Goal: Information Seeking & Learning: Learn about a topic

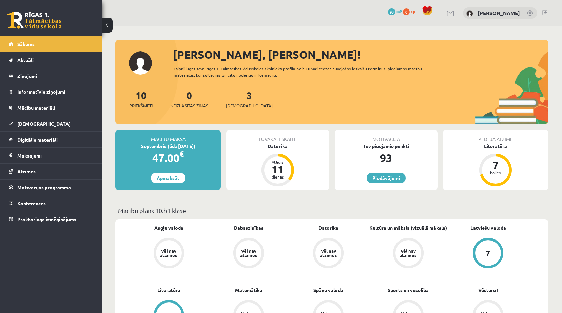
click at [237, 97] on link "3 Ieskaites" at bounding box center [249, 99] width 47 height 20
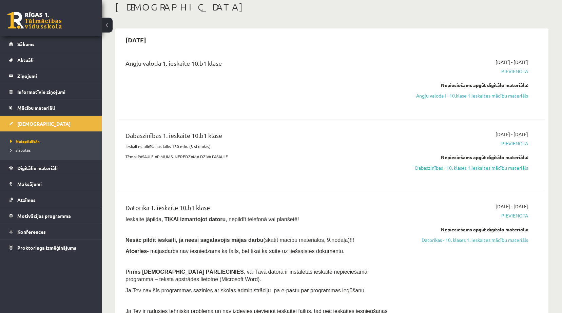
scroll to position [68, 0]
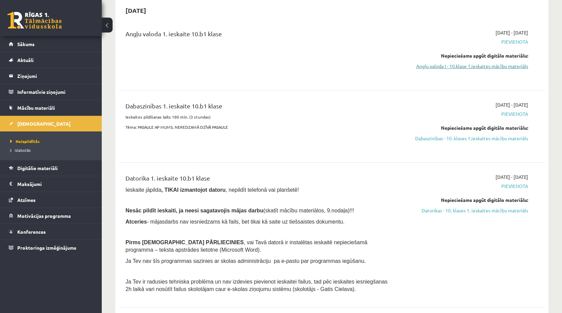
click at [504, 65] on link "Angļu valoda I - 10.klase 1.ieskaites mācību materiāls" at bounding box center [463, 66] width 127 height 7
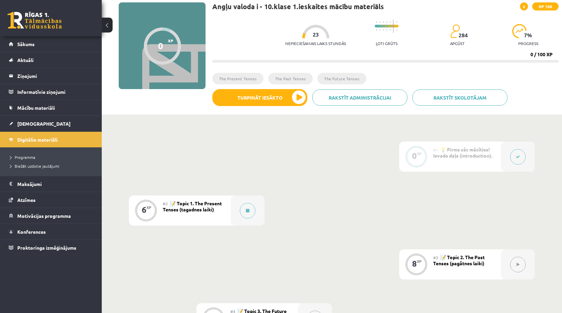
scroll to position [16, 0]
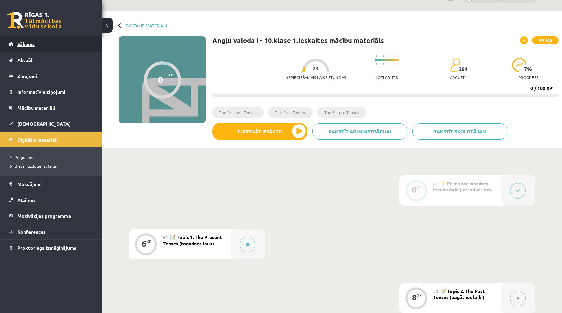
click at [23, 43] on span "Sākums" at bounding box center [25, 44] width 17 height 6
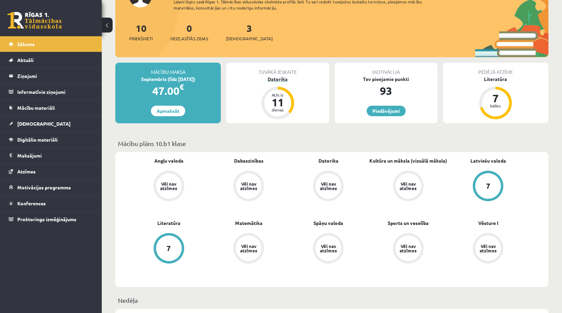
scroll to position [68, 0]
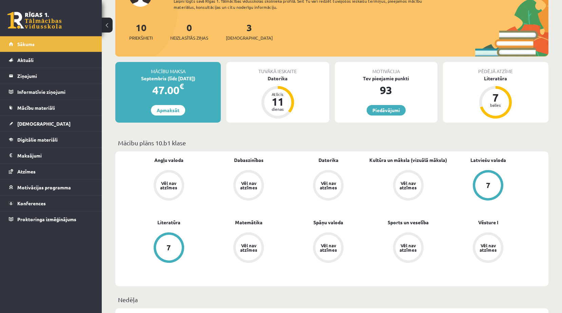
click at [171, 252] on div "7" at bounding box center [169, 248] width 26 height 26
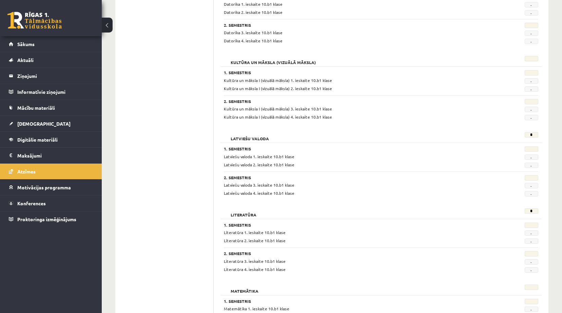
scroll to position [339, 0]
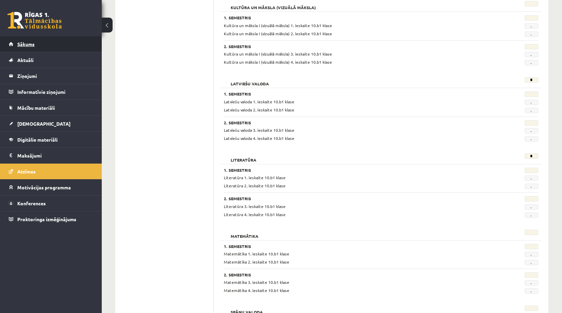
click at [59, 49] on link "Sākums" at bounding box center [51, 44] width 84 height 16
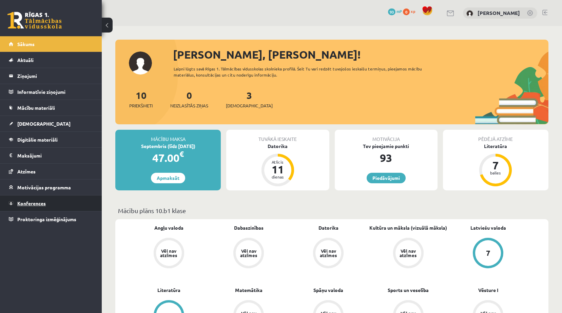
click at [37, 205] on span "Konferences" at bounding box center [31, 203] width 28 height 6
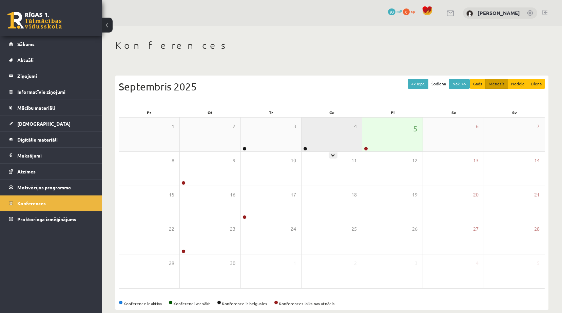
click at [347, 133] on div "4" at bounding box center [331, 135] width 60 height 34
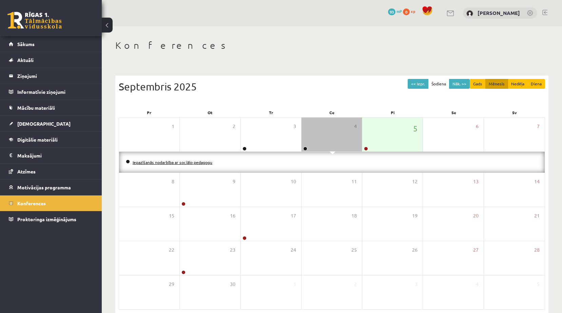
click at [206, 164] on link "Iepazīšanās nodarbība ar sociālo pedagogu" at bounding box center [173, 162] width 80 height 5
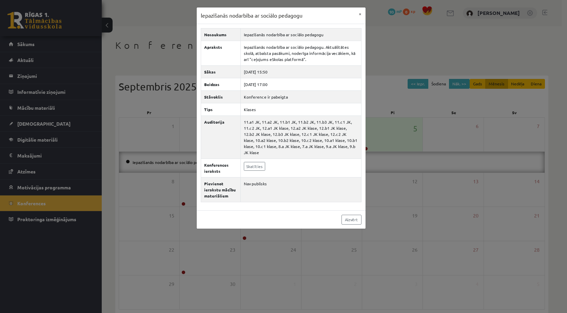
click at [386, 119] on div "Iepazīšanās nodarbība ar sociālo pedagogu × Nosaukums Iepazīšanās nodarbība ar …" at bounding box center [283, 156] width 567 height 313
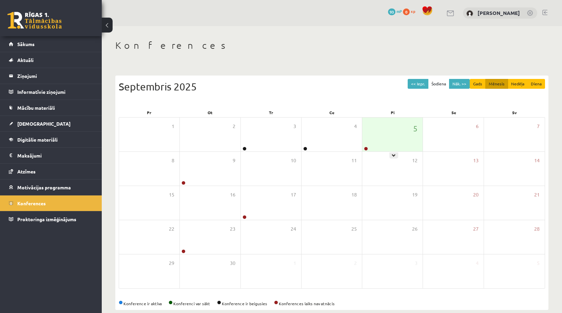
click at [402, 126] on div "5" at bounding box center [392, 135] width 60 height 34
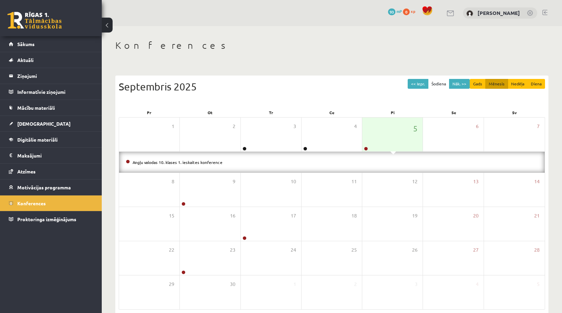
click at [202, 165] on li "Angļu valodas 10. klases 1. ieskaites konference" at bounding box center [332, 162] width 412 height 7
click at [196, 164] on link "Angļu valodas 10. klases 1. ieskaites konference" at bounding box center [178, 162] width 90 height 5
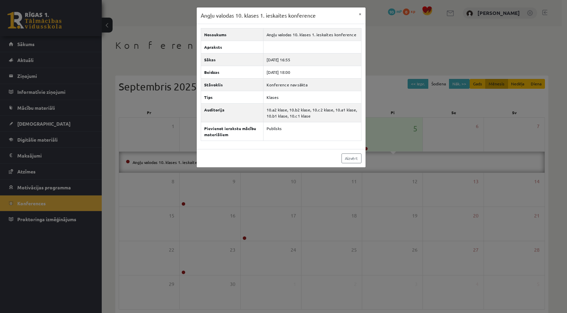
click at [445, 101] on div "Angļu valodas 10. klases 1. ieskaites konference × Nosaukums Angļu valodas 10. …" at bounding box center [283, 156] width 567 height 313
